Goal: Use online tool/utility: Utilize a website feature to perform a specific function

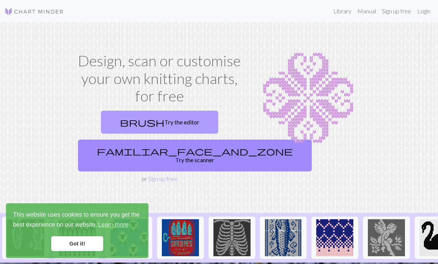
click at [184, 116] on link "brush Try the editor" at bounding box center [159, 122] width 117 height 23
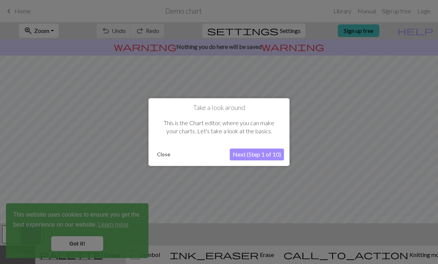
click at [254, 157] on button "Next (Step 1 of 10)" at bounding box center [257, 155] width 54 height 12
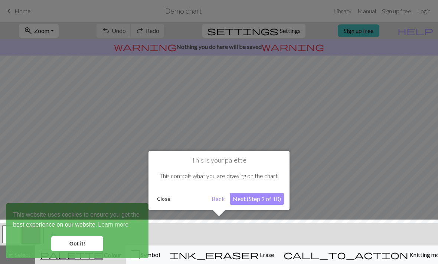
click at [247, 201] on button "Next (Step 2 of 10)" at bounding box center [257, 199] width 54 height 12
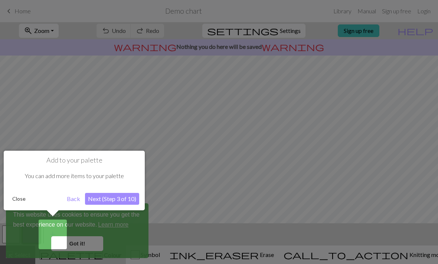
click at [112, 200] on button "Next (Step 3 of 10)" at bounding box center [112, 199] width 54 height 12
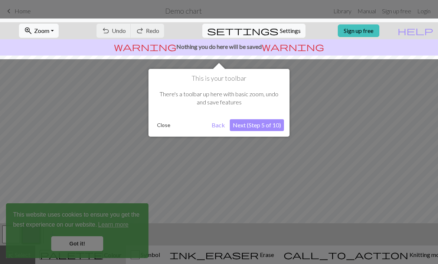
click at [251, 127] on button "Next (Step 5 of 10)" at bounding box center [257, 125] width 54 height 12
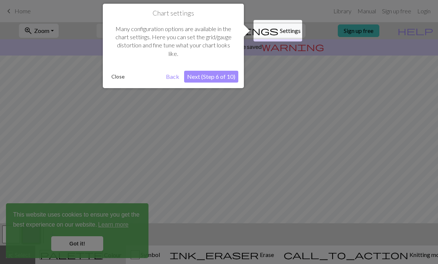
click at [222, 81] on button "Next (Step 6 of 10)" at bounding box center [211, 77] width 54 height 12
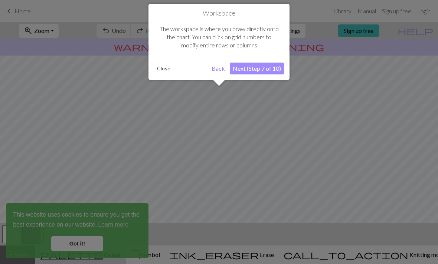
scroll to position [45, 0]
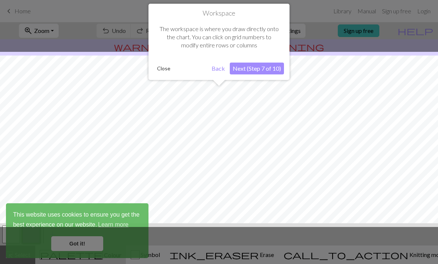
click at [258, 72] on button "Next (Step 7 of 10)" at bounding box center [257, 69] width 54 height 12
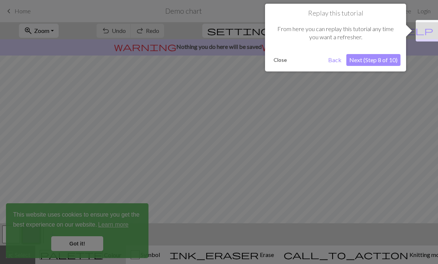
click at [378, 62] on button "Next (Step 8 of 10)" at bounding box center [373, 60] width 54 height 12
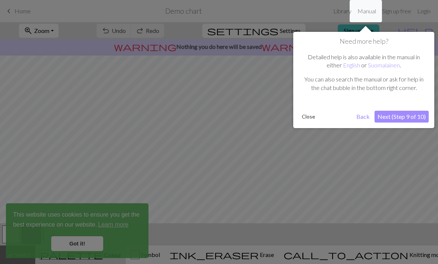
click at [406, 106] on div "Need more help? Detailed help is also available in the manual in either English…" at bounding box center [363, 80] width 141 height 96
click at [403, 112] on button "Next (Step 9 of 10)" at bounding box center [401, 117] width 54 height 12
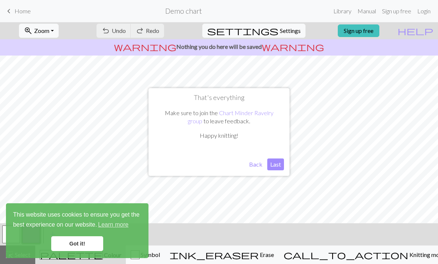
click at [271, 164] on button "Last" at bounding box center [275, 165] width 17 height 12
click at [88, 244] on link "Got it!" at bounding box center [77, 244] width 52 height 15
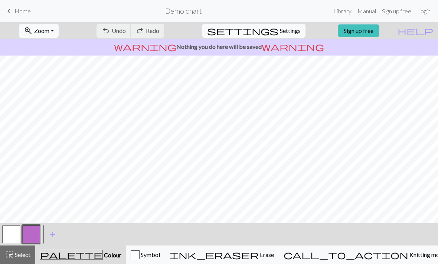
click at [34, 235] on button "button" at bounding box center [31, 235] width 18 height 18
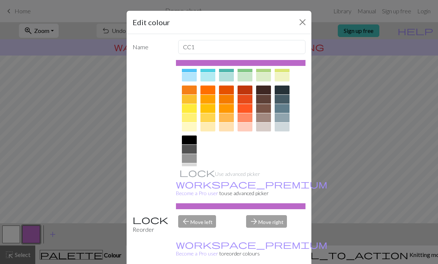
scroll to position [89, 0]
click at [18, 240] on div "Edit colour Name CC1 Use advanced picker workspace_premium Become a Pro user to…" at bounding box center [219, 132] width 438 height 264
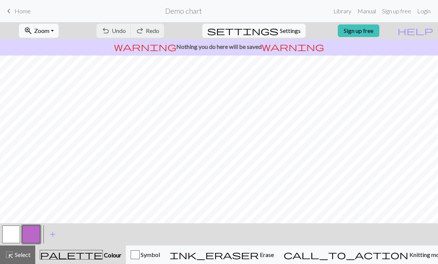
click at [16, 235] on button "button" at bounding box center [11, 235] width 18 height 18
click at [103, 258] on span "Colour" at bounding box center [112, 255] width 19 height 7
click at [103, 254] on span "Colour" at bounding box center [112, 255] width 19 height 7
click at [103, 253] on span "Colour" at bounding box center [112, 255] width 19 height 7
click at [11, 238] on button "button" at bounding box center [11, 235] width 18 height 18
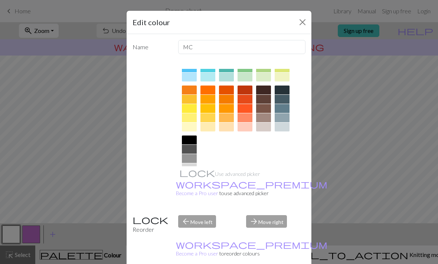
click at [206, 126] on div at bounding box center [207, 127] width 15 height 9
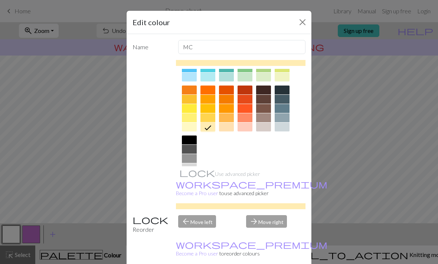
click at [267, 234] on div "arrow_forward Move right" at bounding box center [275, 225] width 68 height 19
click at [269, 234] on div "arrow_forward Move right" at bounding box center [275, 225] width 68 height 19
click at [106, 202] on div "Edit colour Name MC Use advanced picker workspace_premium Become a Pro user to …" at bounding box center [219, 132] width 438 height 264
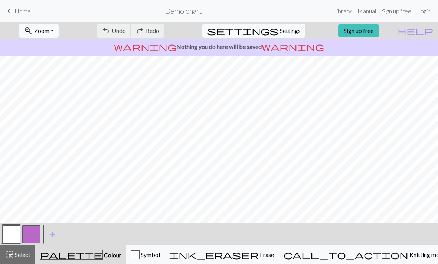
click at [73, 254] on span "palette" at bounding box center [71, 255] width 62 height 10
click at [72, 254] on span "palette" at bounding box center [71, 255] width 62 height 10
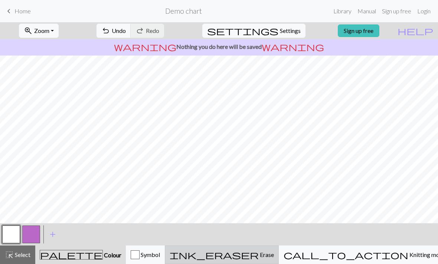
click at [259, 256] on span "ink_eraser" at bounding box center [214, 255] width 89 height 10
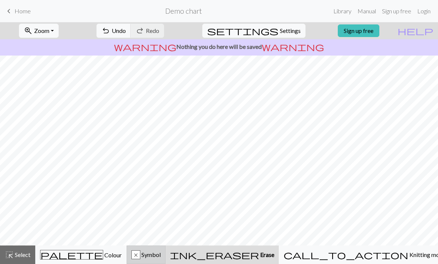
click at [140, 256] on div "x" at bounding box center [136, 255] width 8 height 9
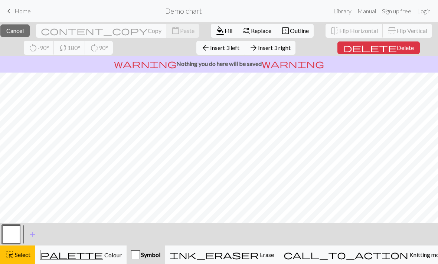
click at [160, 258] on span "Symbol" at bounding box center [150, 254] width 20 height 7
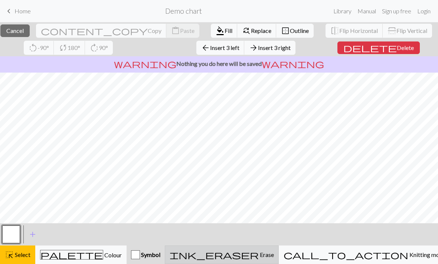
click at [259, 255] on span "ink_eraser" at bounding box center [214, 255] width 89 height 10
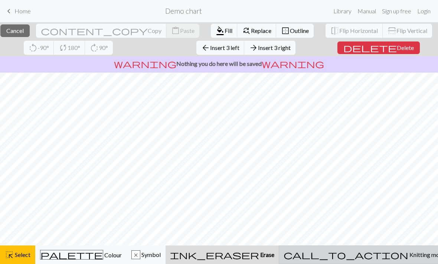
click at [372, 254] on span "call_to_action" at bounding box center [345, 255] width 125 height 10
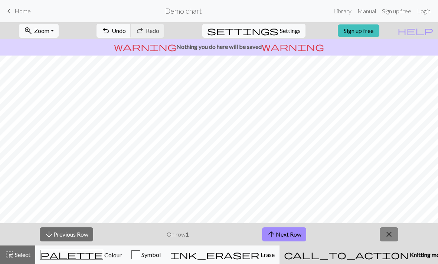
click at [390, 236] on span "close" at bounding box center [388, 235] width 9 height 10
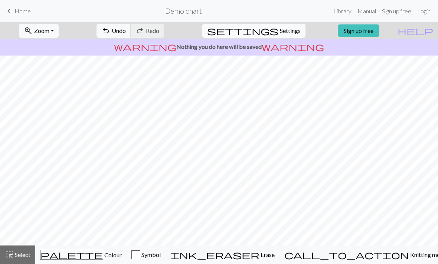
click at [280, 35] on span "Settings" at bounding box center [290, 30] width 21 height 9
select select "aran"
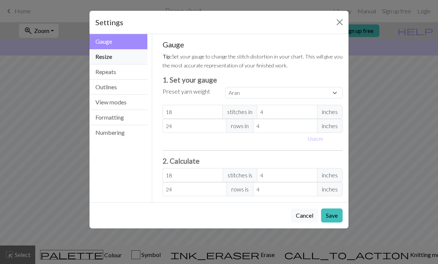
click at [124, 61] on button "Resize" at bounding box center [118, 56] width 58 height 15
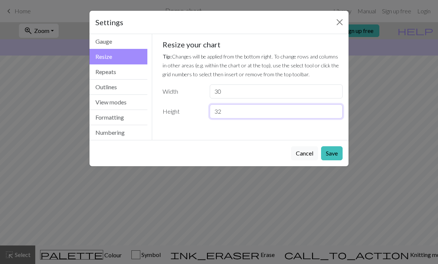
click at [233, 117] on input "32" at bounding box center [276, 112] width 133 height 14
click at [238, 111] on input "32" at bounding box center [276, 112] width 133 height 14
type input "3"
type input "120"
click at [319, 193] on div "Settings Resize Gauge Resize Repeats Outlines View modes Formatting Numbering G…" at bounding box center [219, 132] width 438 height 264
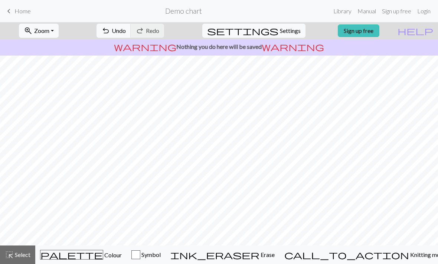
scroll to position [0, 0]
click at [131, 35] on button "undo Undo Undo" at bounding box center [113, 31] width 34 height 14
click at [126, 33] on span "Undo" at bounding box center [119, 30] width 14 height 7
click at [126, 32] on span "Undo" at bounding box center [119, 30] width 14 height 7
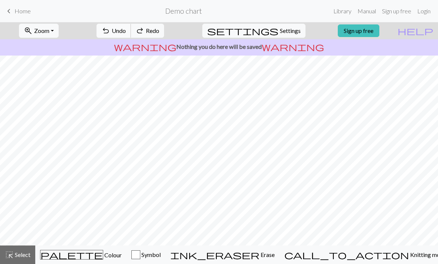
click at [126, 32] on span "Undo" at bounding box center [119, 30] width 14 height 7
click at [126, 31] on span "Undo" at bounding box center [119, 30] width 14 height 7
click at [126, 33] on span "Undo" at bounding box center [119, 30] width 14 height 7
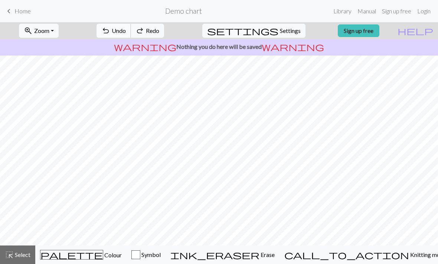
click at [126, 31] on span "Undo" at bounding box center [119, 30] width 14 height 7
click at [159, 30] on span "Redo" at bounding box center [152, 30] width 13 height 7
click at [126, 33] on span "Undo" at bounding box center [119, 30] width 14 height 7
click at [280, 34] on span "Settings" at bounding box center [290, 30] width 21 height 9
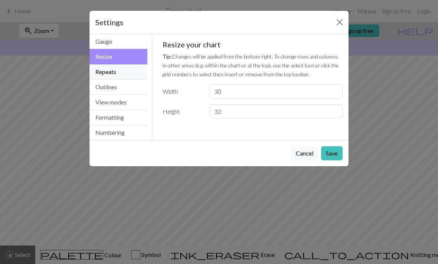
click at [132, 74] on button "Repeats" at bounding box center [118, 72] width 58 height 15
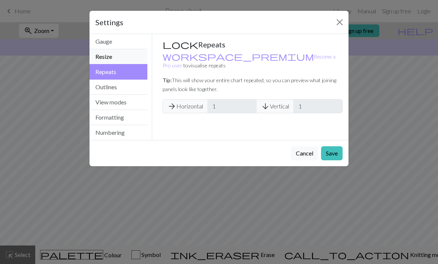
click at [129, 62] on button "Resize" at bounding box center [118, 56] width 58 height 15
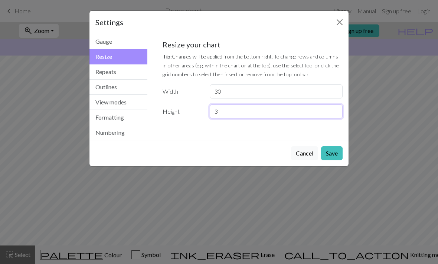
type input "3"
type input "120"
click at [338, 156] on button "Save" at bounding box center [332, 154] width 22 height 14
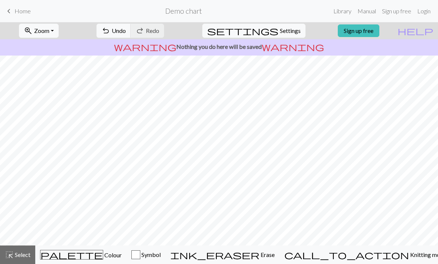
scroll to position [10, 0]
click at [126, 31] on span "Undo" at bounding box center [119, 30] width 14 height 7
click at [131, 37] on button "undo Undo Undo" at bounding box center [113, 31] width 34 height 14
click at [161, 256] on div "Symbol" at bounding box center [145, 255] width 29 height 9
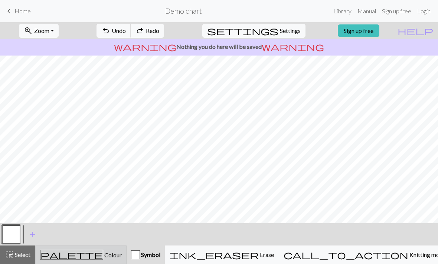
click at [112, 252] on div "palette Colour Colour" at bounding box center [81, 255] width 82 height 10
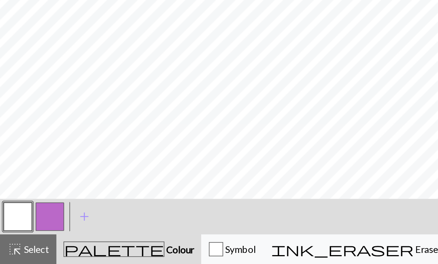
click at [40, 226] on button "button" at bounding box center [31, 235] width 18 height 18
click at [30, 226] on button "button" at bounding box center [31, 235] width 18 height 18
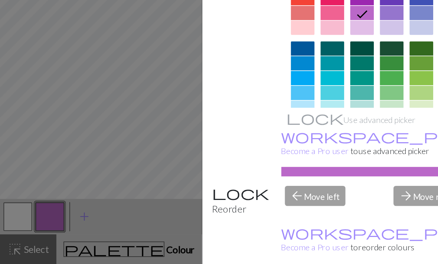
click at [244, 153] on div at bounding box center [244, 157] width 15 height 9
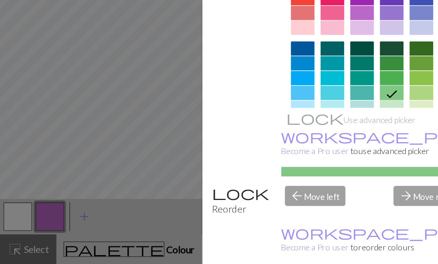
click at [115, 120] on div "Edit colour Name CC1 Use advanced picker workspace_premium Become a Pro user to…" at bounding box center [219, 132] width 438 height 264
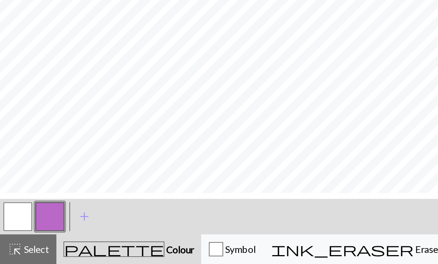
scroll to position [19, 0]
click at [17, 226] on button "button" at bounding box center [11, 235] width 18 height 18
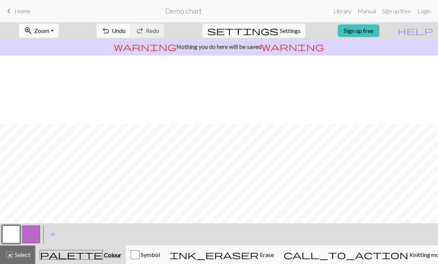
scroll to position [375, 0]
click at [33, 239] on button "button" at bounding box center [31, 235] width 18 height 18
click at [15, 238] on button "button" at bounding box center [11, 235] width 18 height 18
click at [33, 233] on button "button" at bounding box center [31, 235] width 18 height 18
click at [15, 231] on button "button" at bounding box center [11, 235] width 18 height 18
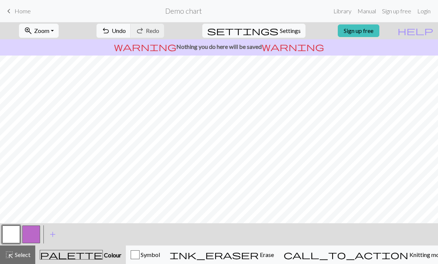
click at [32, 233] on button "button" at bounding box center [31, 235] width 18 height 18
click at [15, 233] on button "button" at bounding box center [11, 235] width 18 height 18
click at [26, 234] on button "button" at bounding box center [31, 235] width 18 height 18
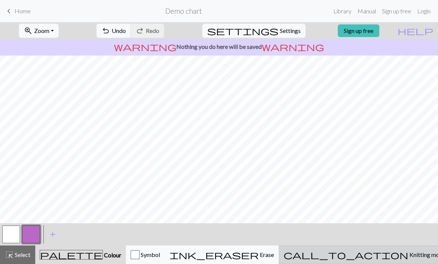
click at [408, 259] on span "Knitting mode" at bounding box center [426, 254] width 37 height 7
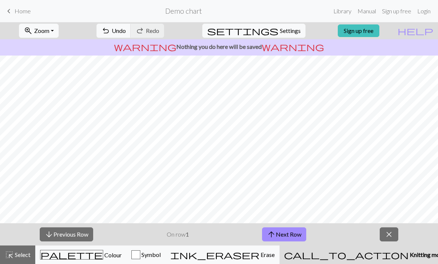
click at [13, 237] on div "arrow_downward Previous Row On row 1 arrow_upward Next Row close" at bounding box center [219, 235] width 438 height 22
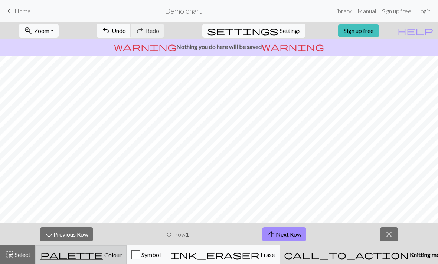
click at [103, 258] on span "Colour" at bounding box center [112, 255] width 19 height 7
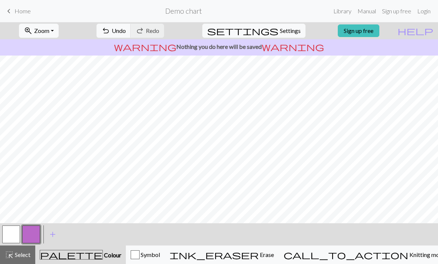
click at [16, 233] on button "button" at bounding box center [11, 235] width 18 height 18
click at [18, 234] on button "button" at bounding box center [11, 235] width 18 height 18
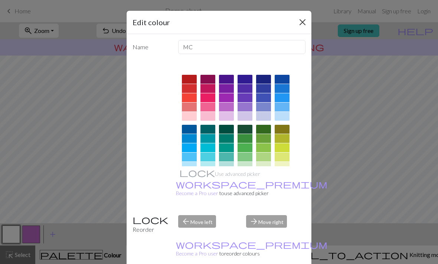
click at [302, 20] on button "Close" at bounding box center [302, 22] width 12 height 12
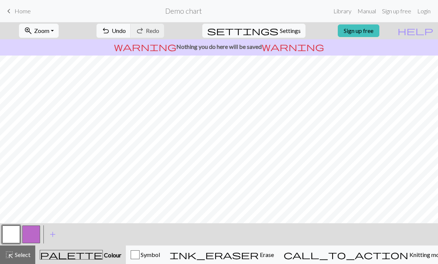
click at [39, 233] on button "button" at bounding box center [31, 235] width 18 height 18
click at [10, 231] on button "button" at bounding box center [11, 235] width 18 height 18
